Goal: Contribute content: Add original content to the website for others to see

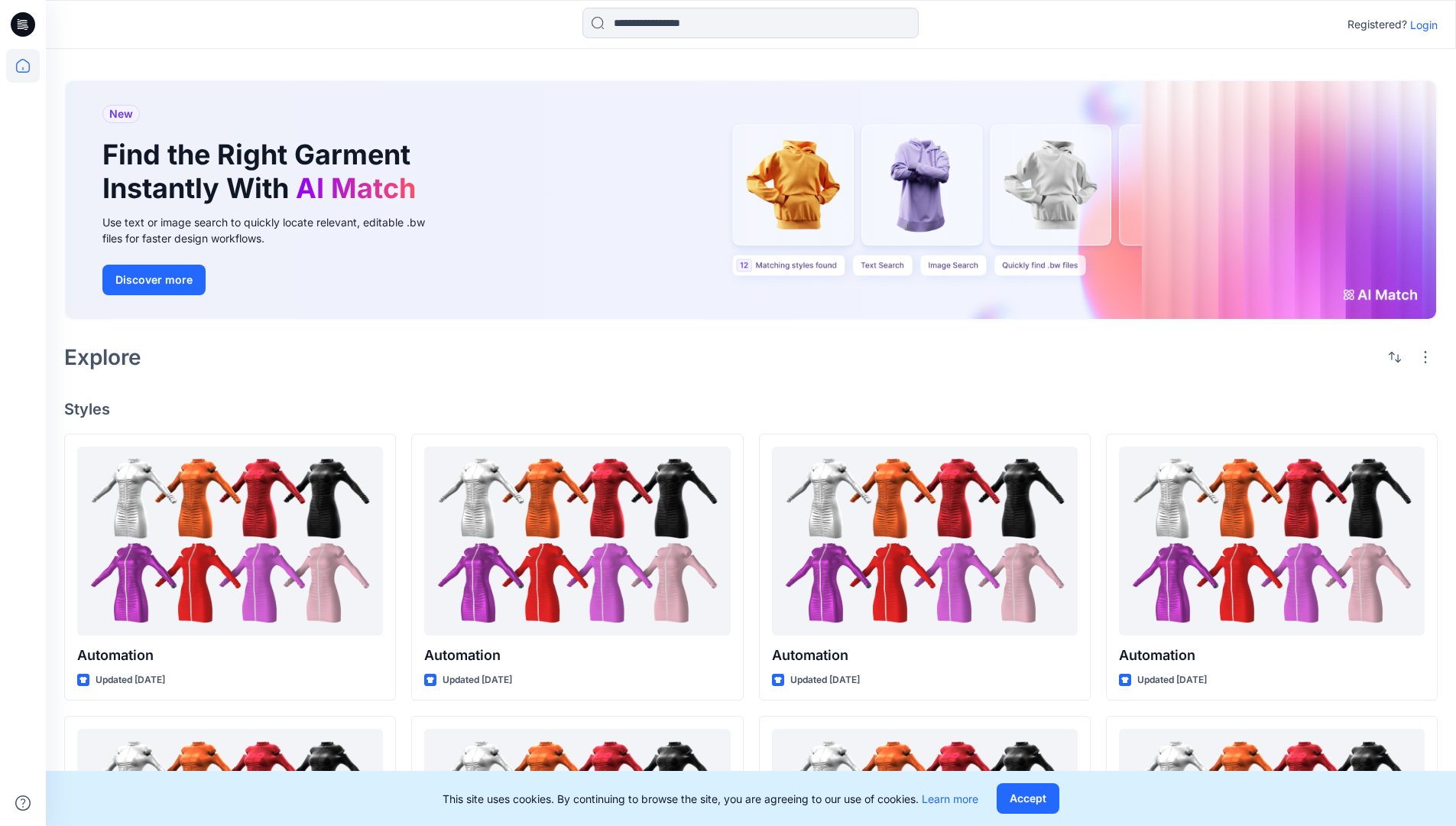
click at [1420, 25] on p "Login" at bounding box center [1424, 25] width 28 height 16
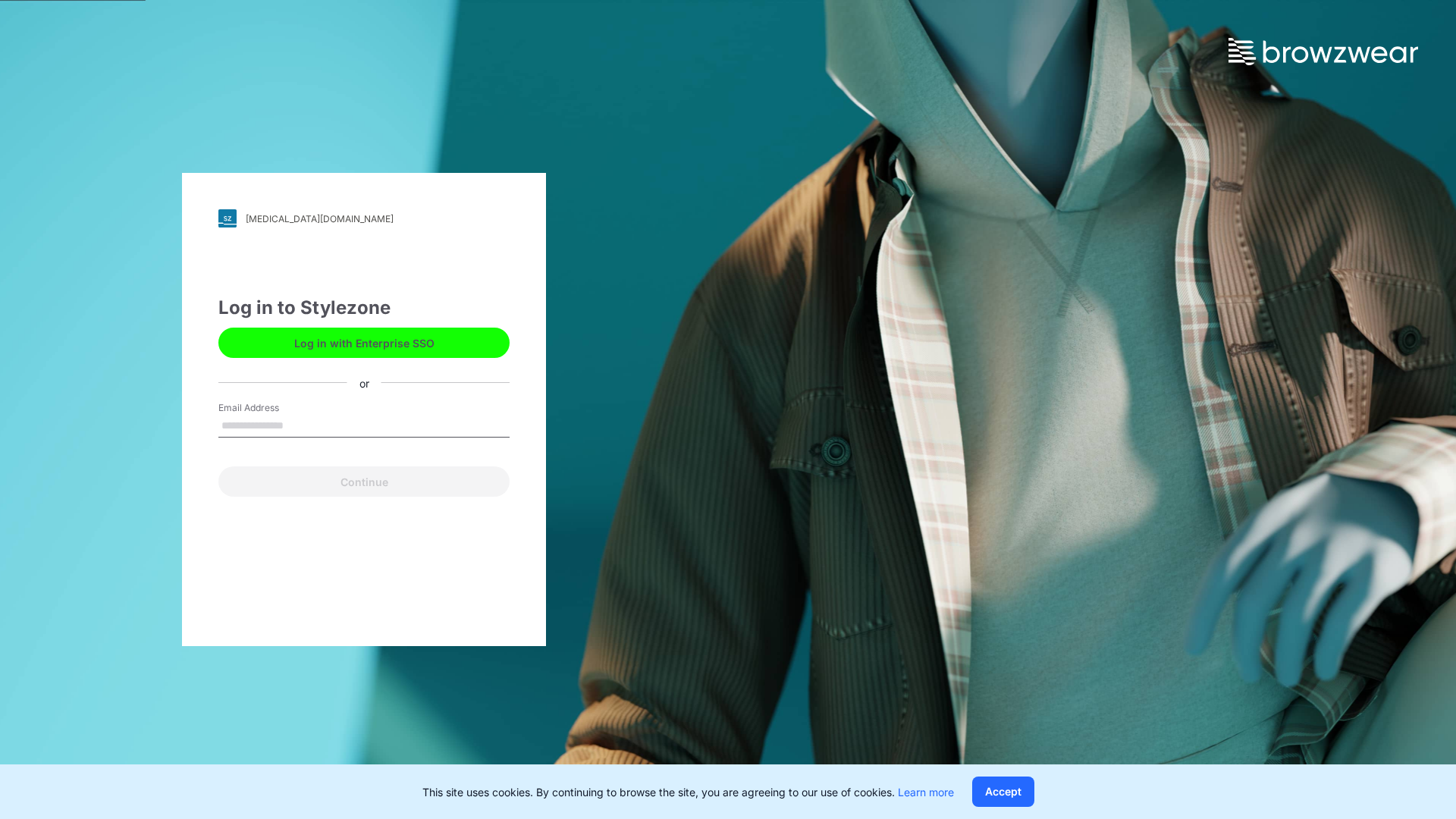
click at [300, 424] on input "Email Address" at bounding box center [364, 426] width 291 height 23
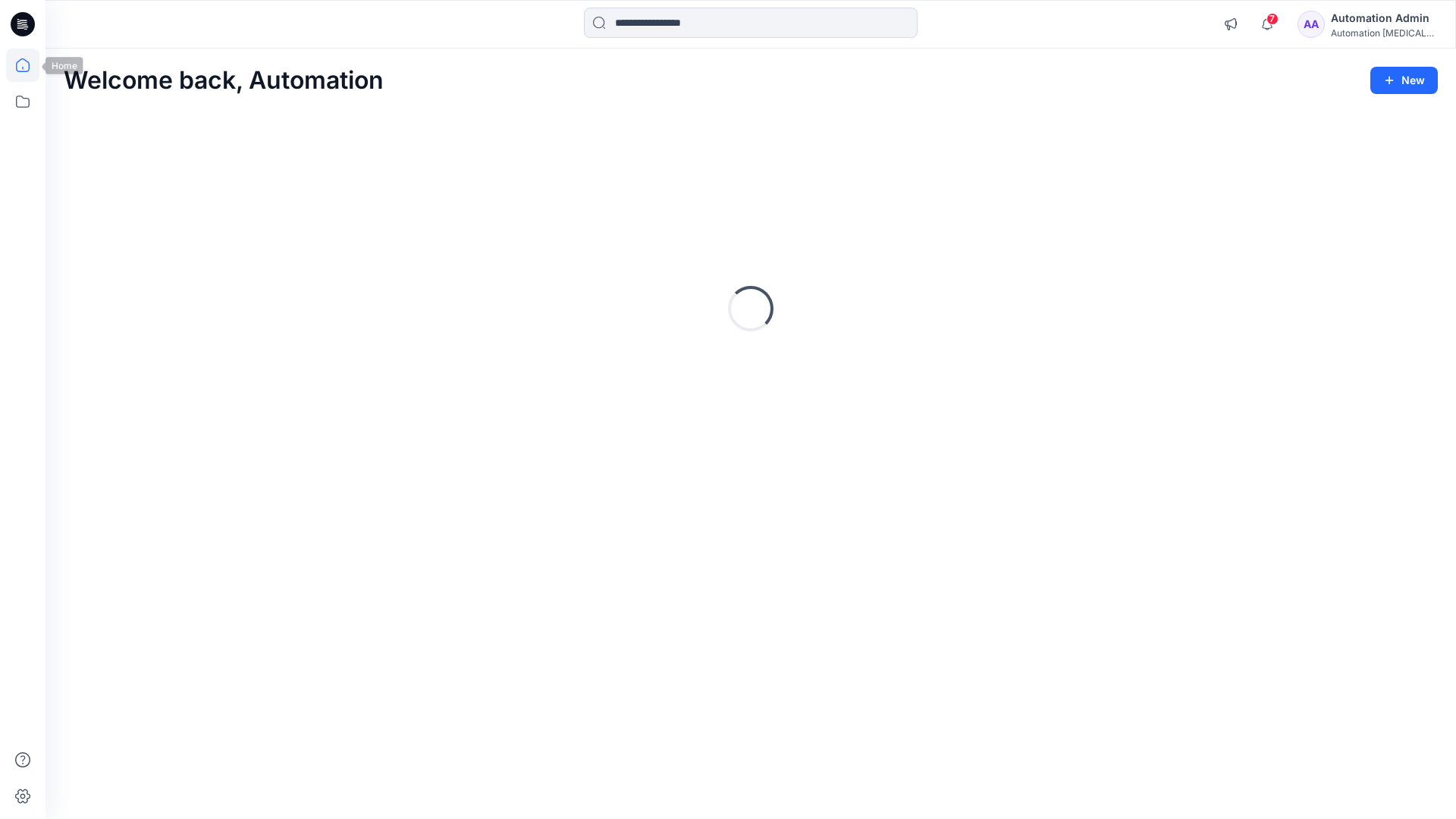
click at [29, 65] on icon at bounding box center [23, 65] width 14 height 14
click at [1405, 82] on button "New" at bounding box center [1404, 80] width 67 height 28
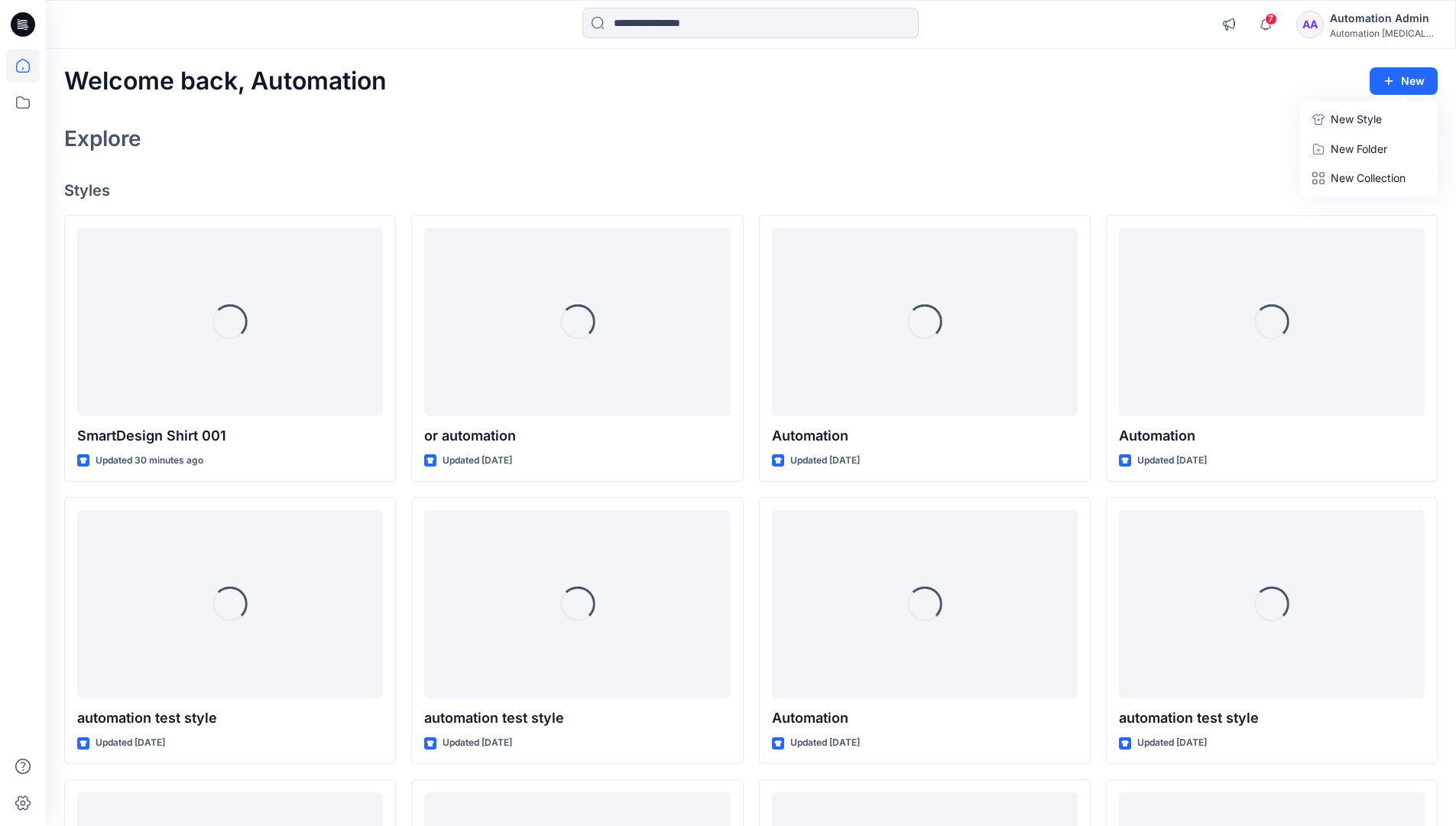
click at [1373, 114] on p "New Style" at bounding box center [1356, 119] width 51 height 19
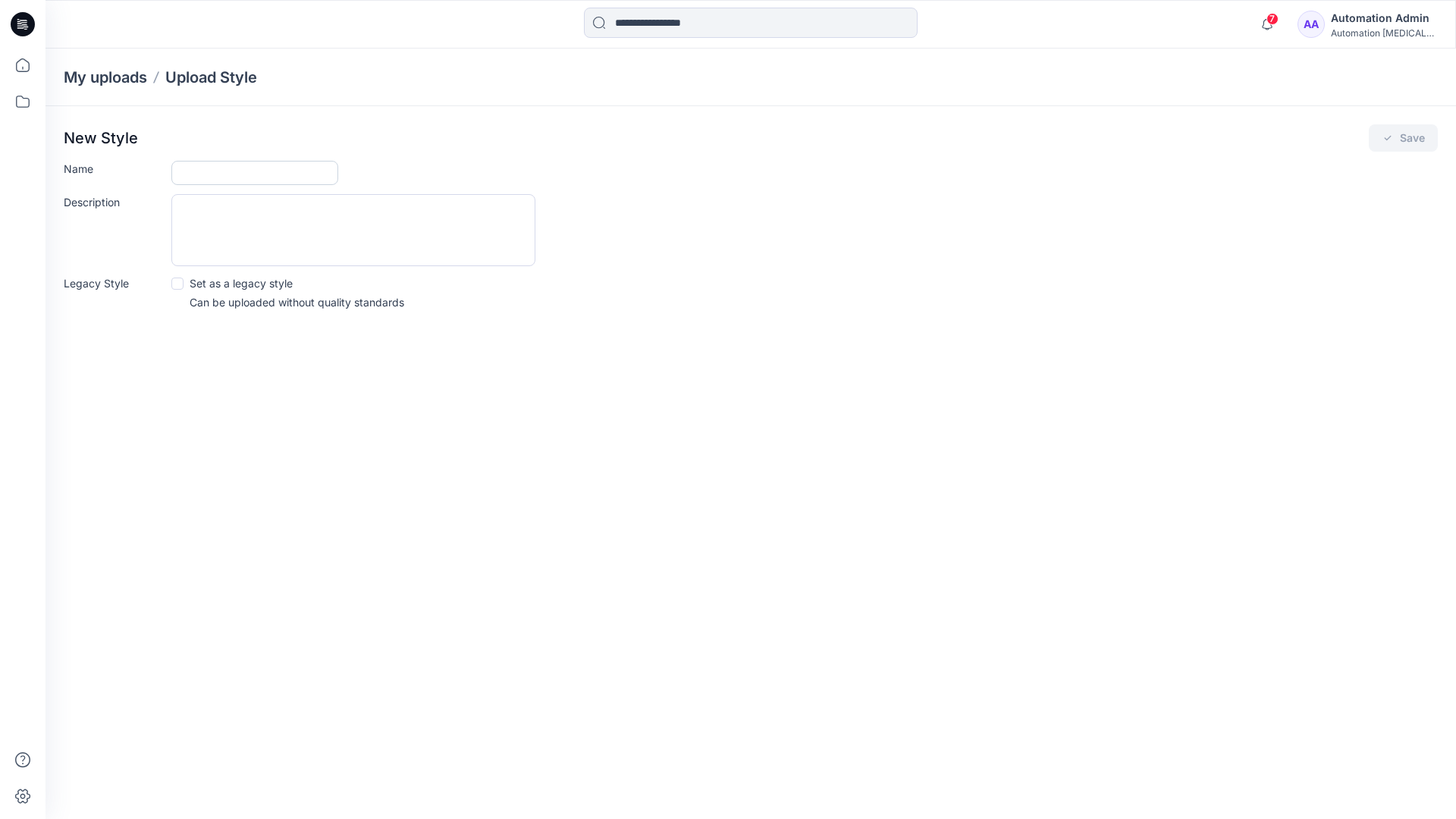
click at [204, 172] on input "Name" at bounding box center [255, 173] width 167 height 25
type input "**********"
click at [1408, 139] on button "Save" at bounding box center [1403, 138] width 69 height 28
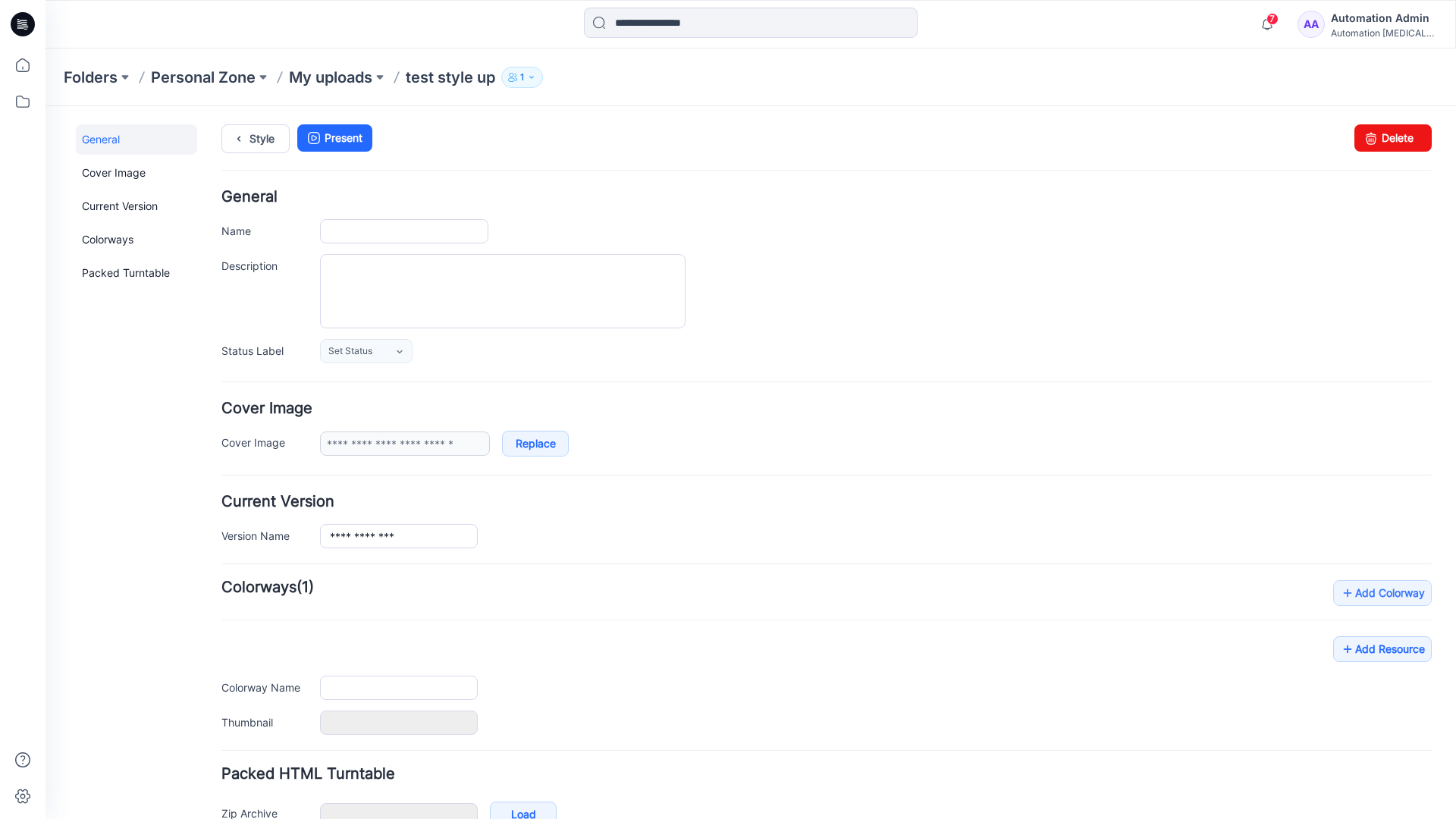
type input "**********"
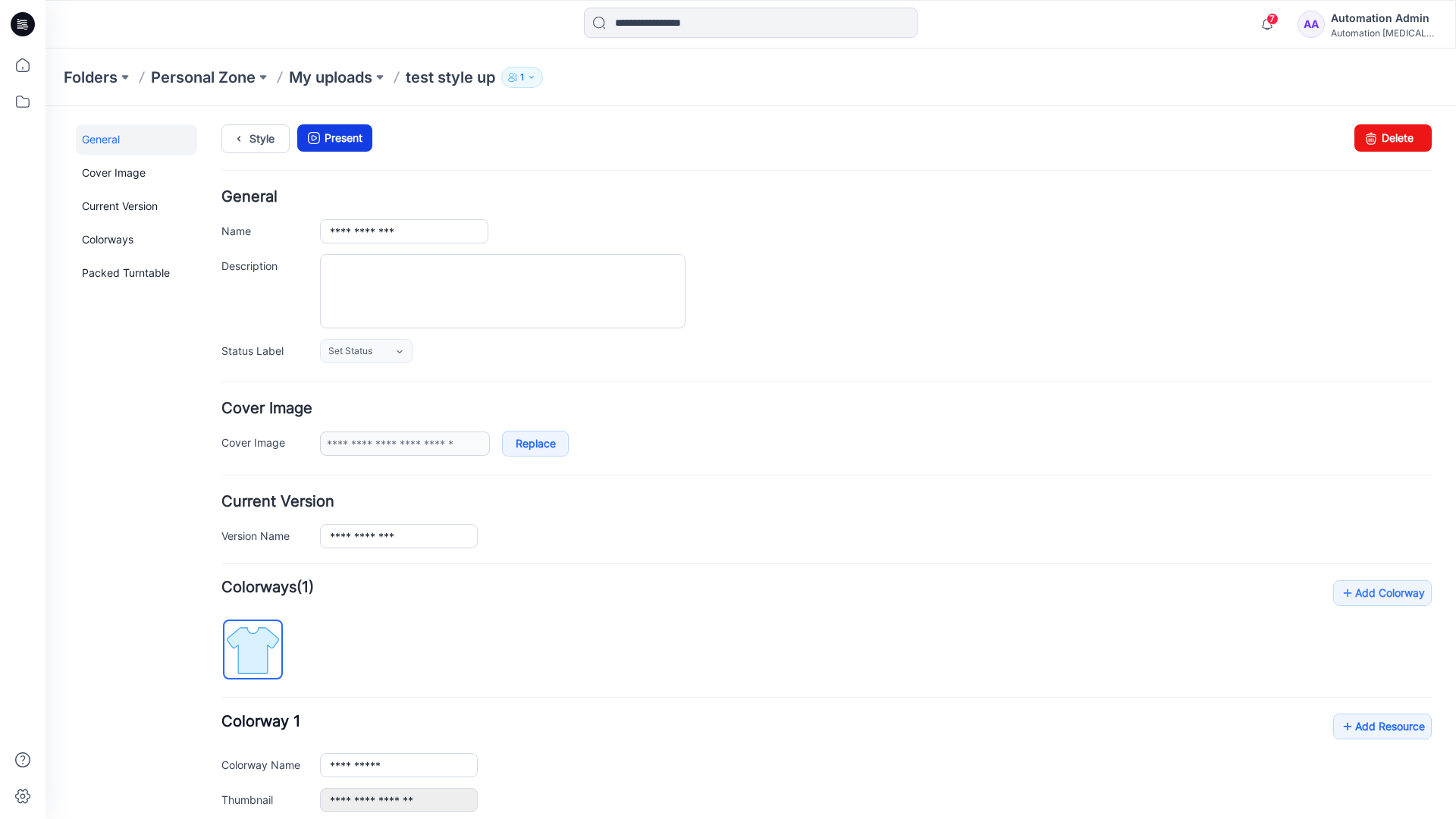
click at [342, 138] on link "Present" at bounding box center [335, 138] width 75 height 28
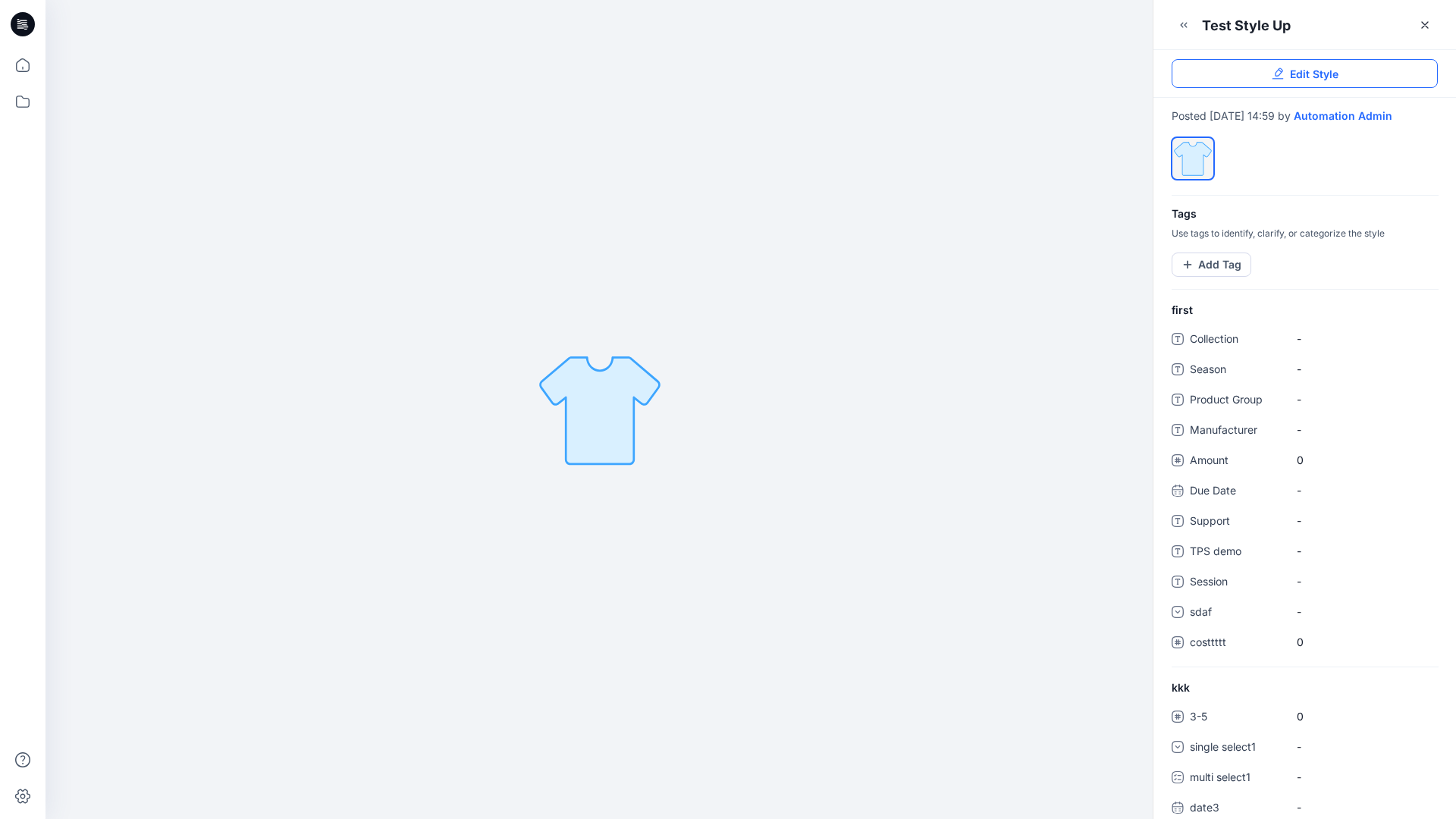
click at [1317, 77] on span "Edit Style" at bounding box center [1313, 74] width 48 height 16
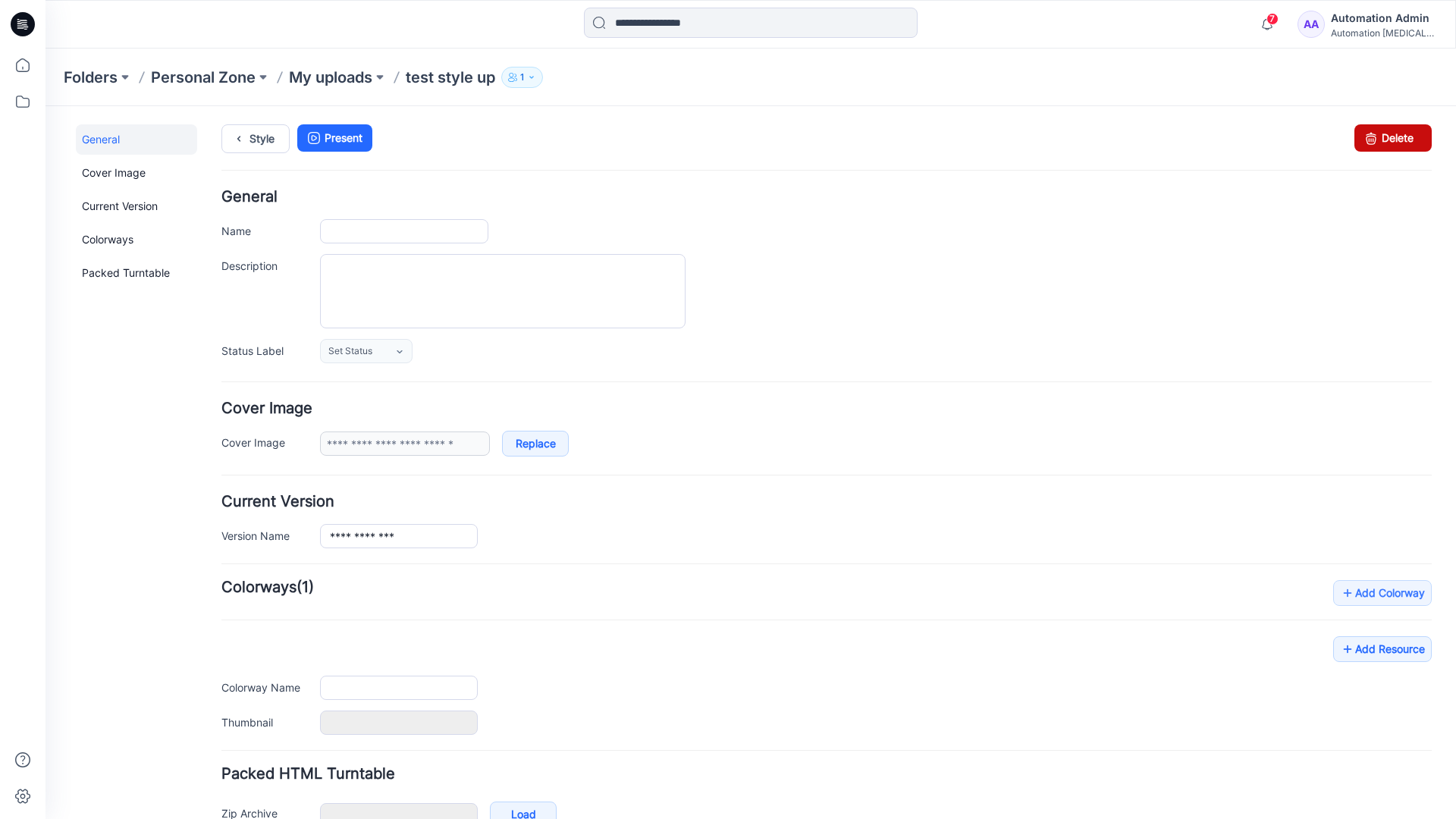
click at [1385, 137] on link "Delete" at bounding box center [1392, 138] width 77 height 28
type input "**********"
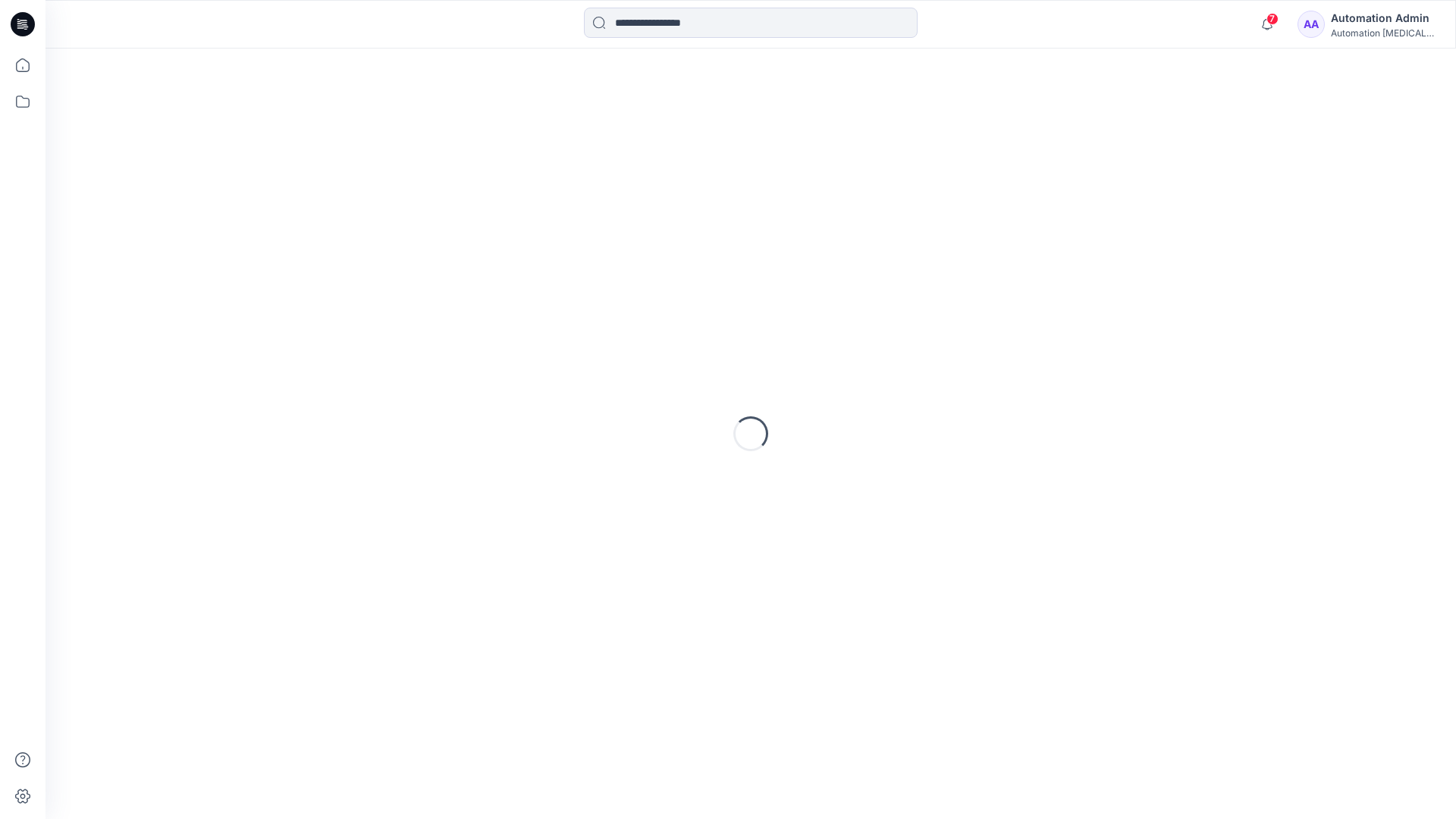
click at [1379, 19] on div "Automation Admin" at bounding box center [1383, 18] width 107 height 18
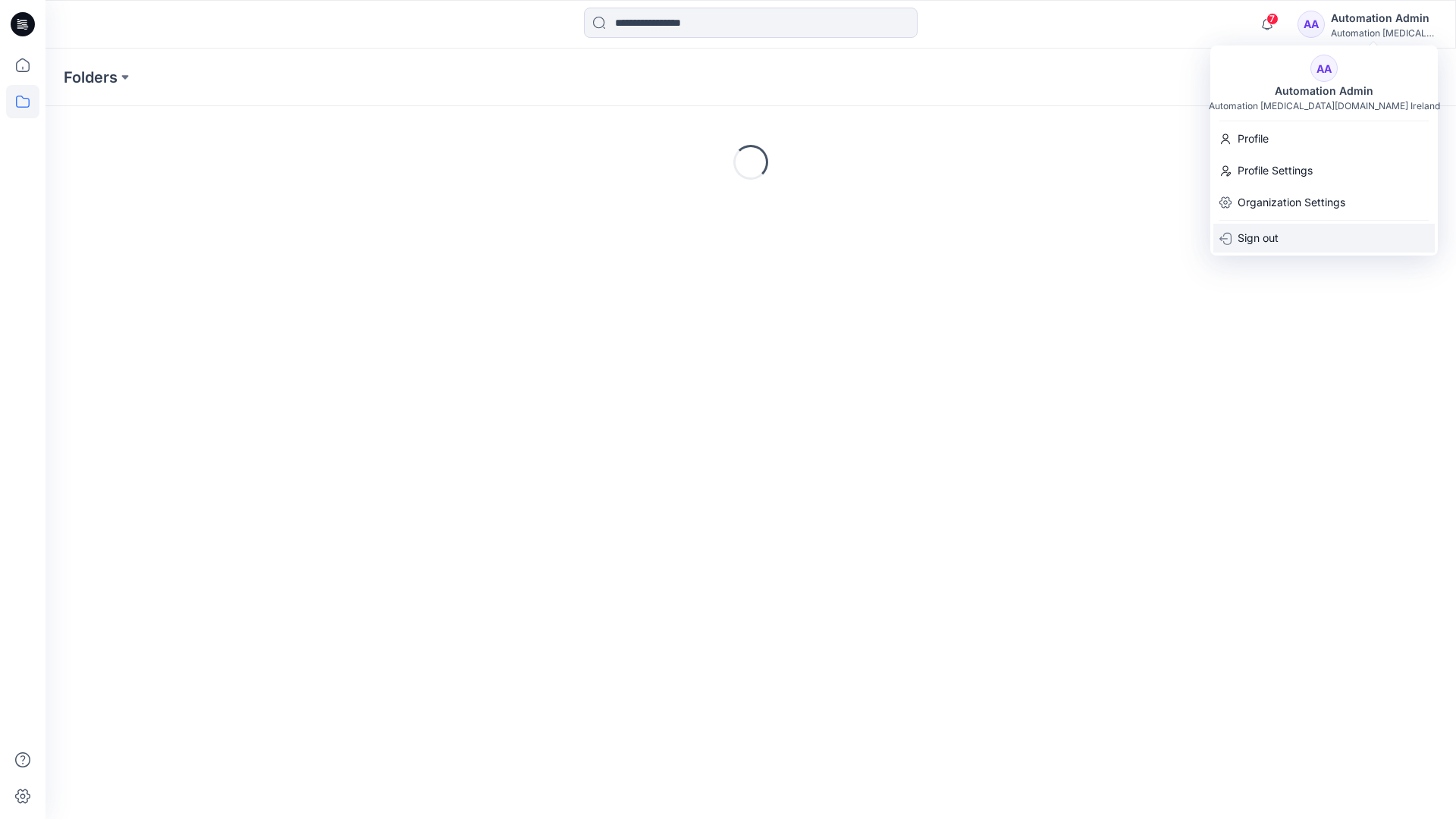
click at [1277, 241] on p "Sign out" at bounding box center [1258, 238] width 41 height 29
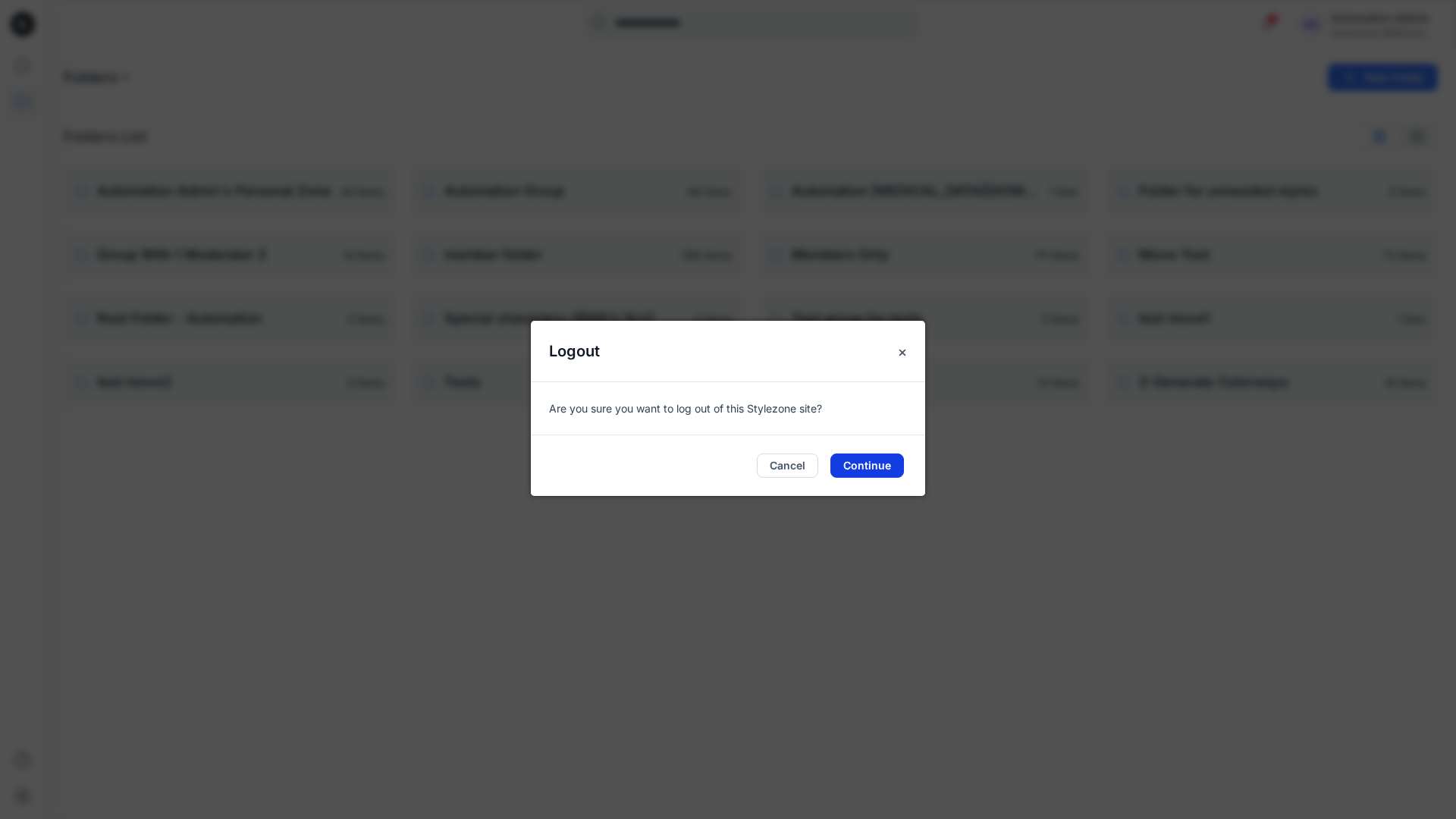
click at [868, 464] on button "Continue" at bounding box center [867, 466] width 74 height 25
